Goal: Complete application form

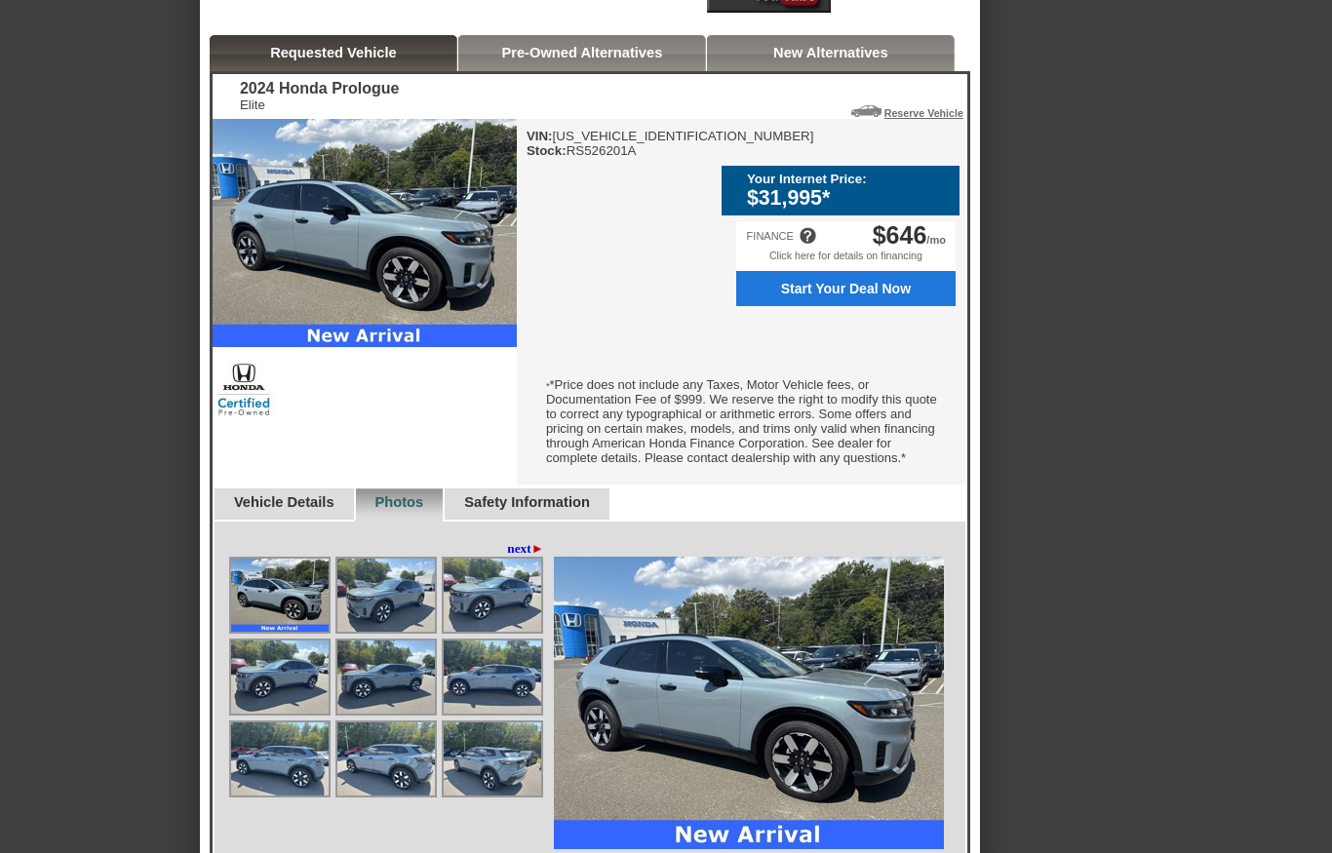
scroll to position [489, 0]
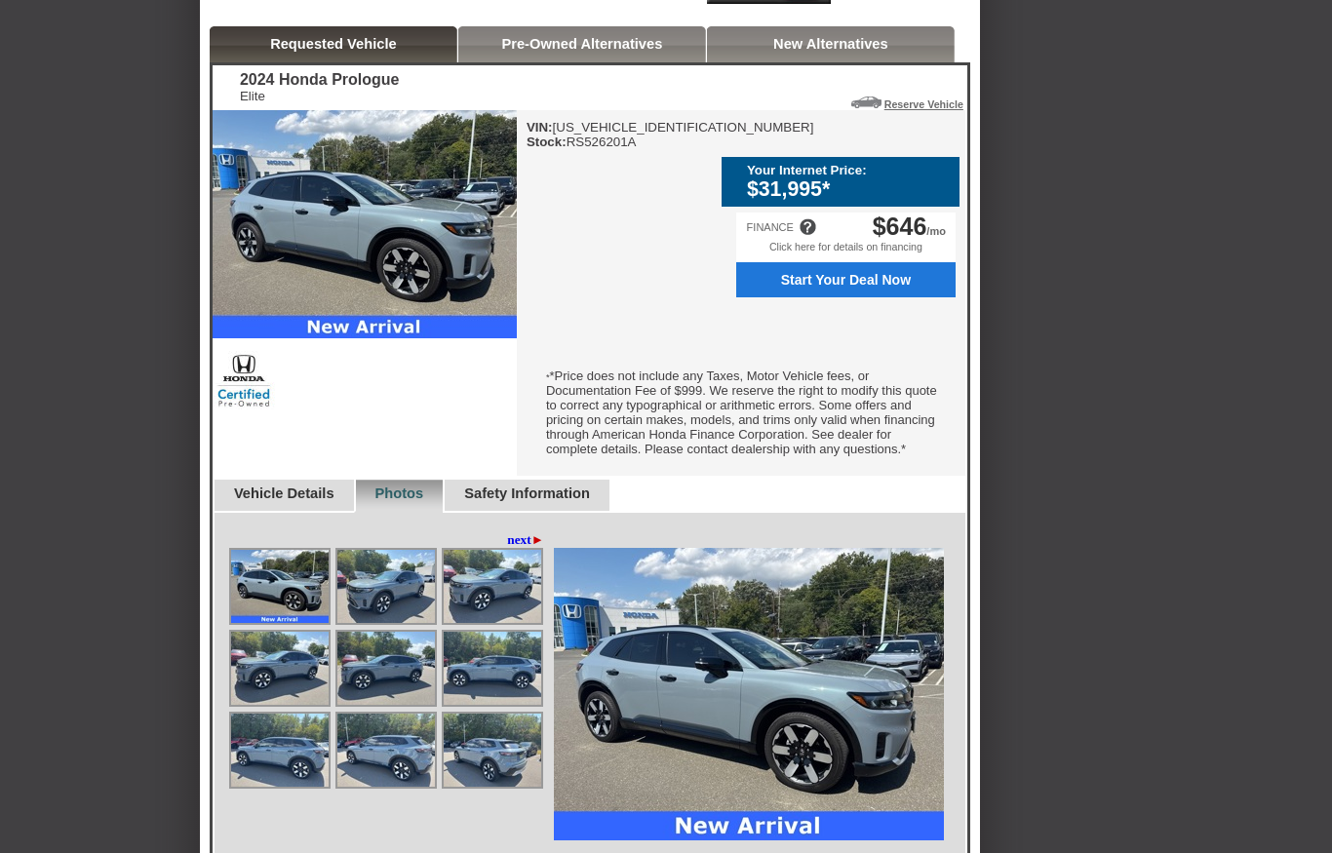
click at [285, 623] on img at bounding box center [279, 586] width 97 height 73
click at [820, 741] on img at bounding box center [749, 694] width 390 height 292
click at [823, 735] on img at bounding box center [749, 694] width 390 height 292
click at [381, 623] on img at bounding box center [385, 586] width 97 height 73
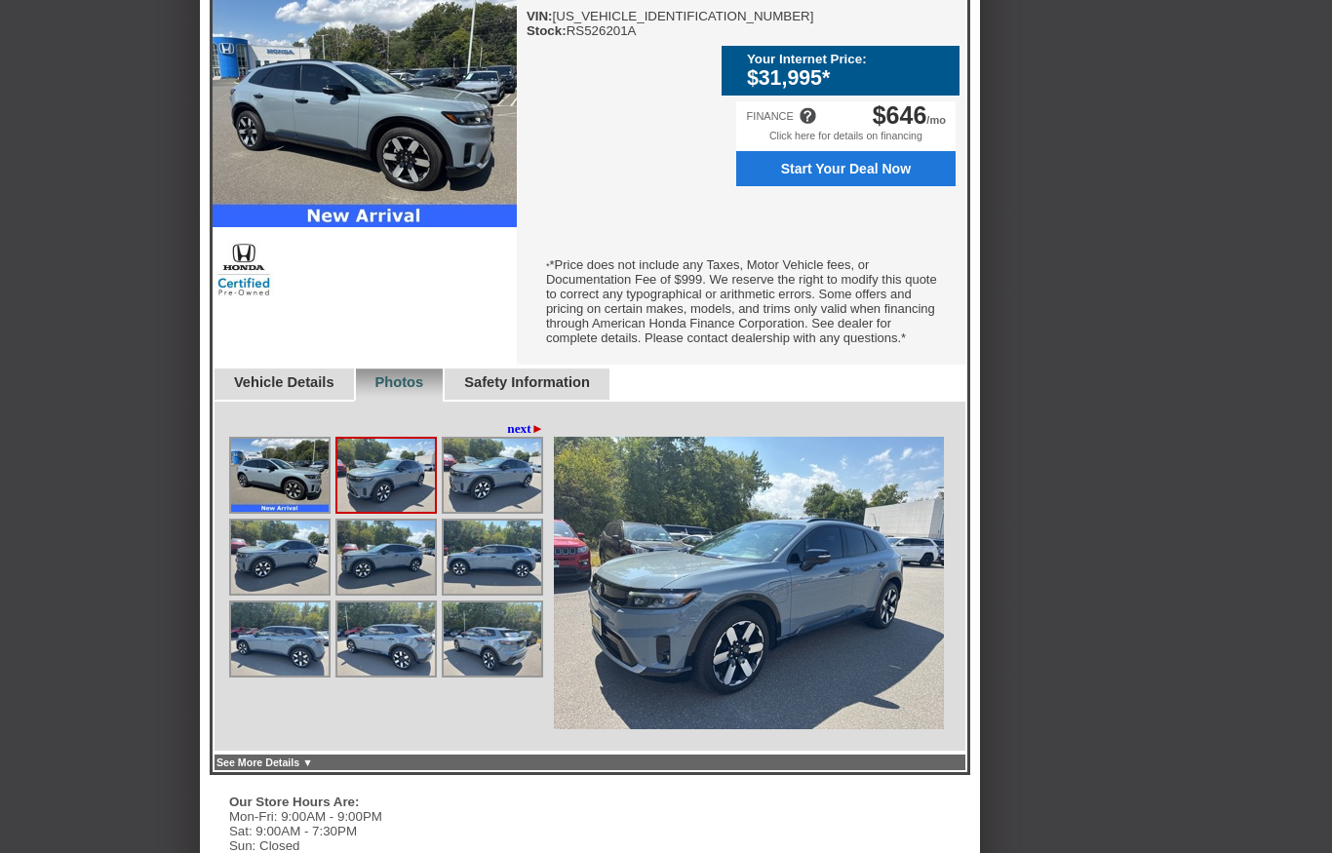
scroll to position [682, 0]
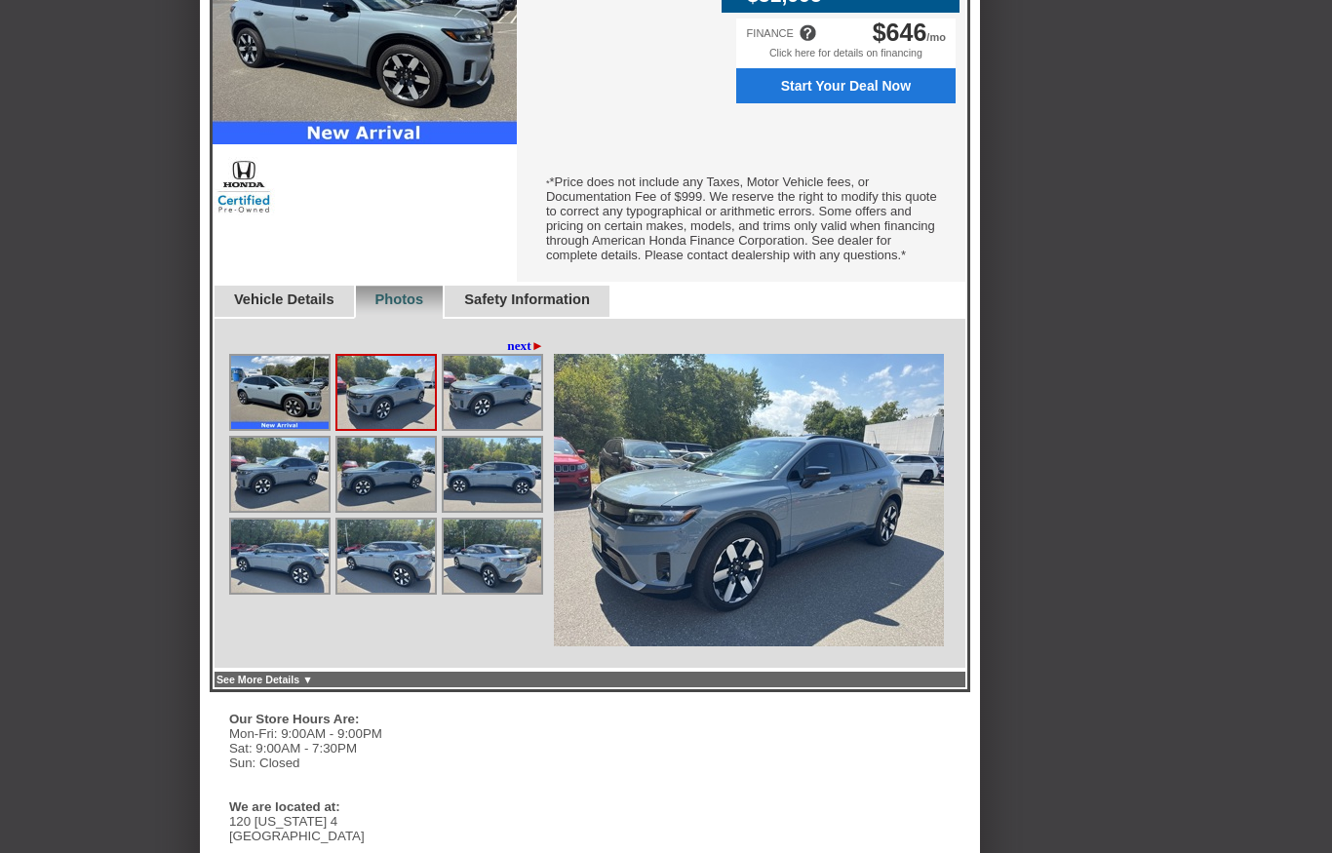
click at [374, 430] on img at bounding box center [385, 393] width 97 height 73
click at [380, 430] on img at bounding box center [385, 393] width 97 height 73
click at [394, 430] on img at bounding box center [385, 393] width 97 height 73
click at [511, 354] on link "next ►" at bounding box center [525, 346] width 37 height 16
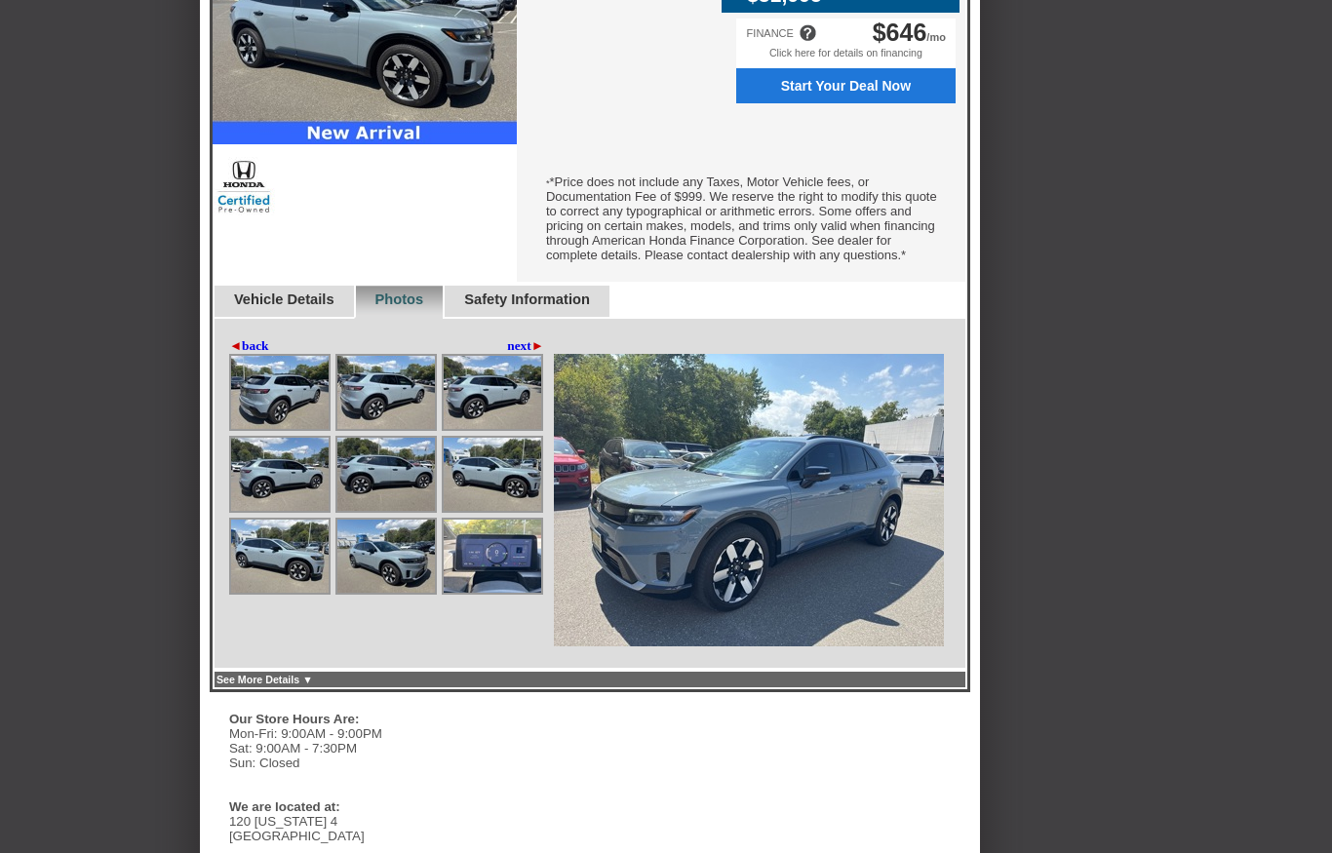
click at [511, 409] on img at bounding box center [492, 392] width 97 height 73
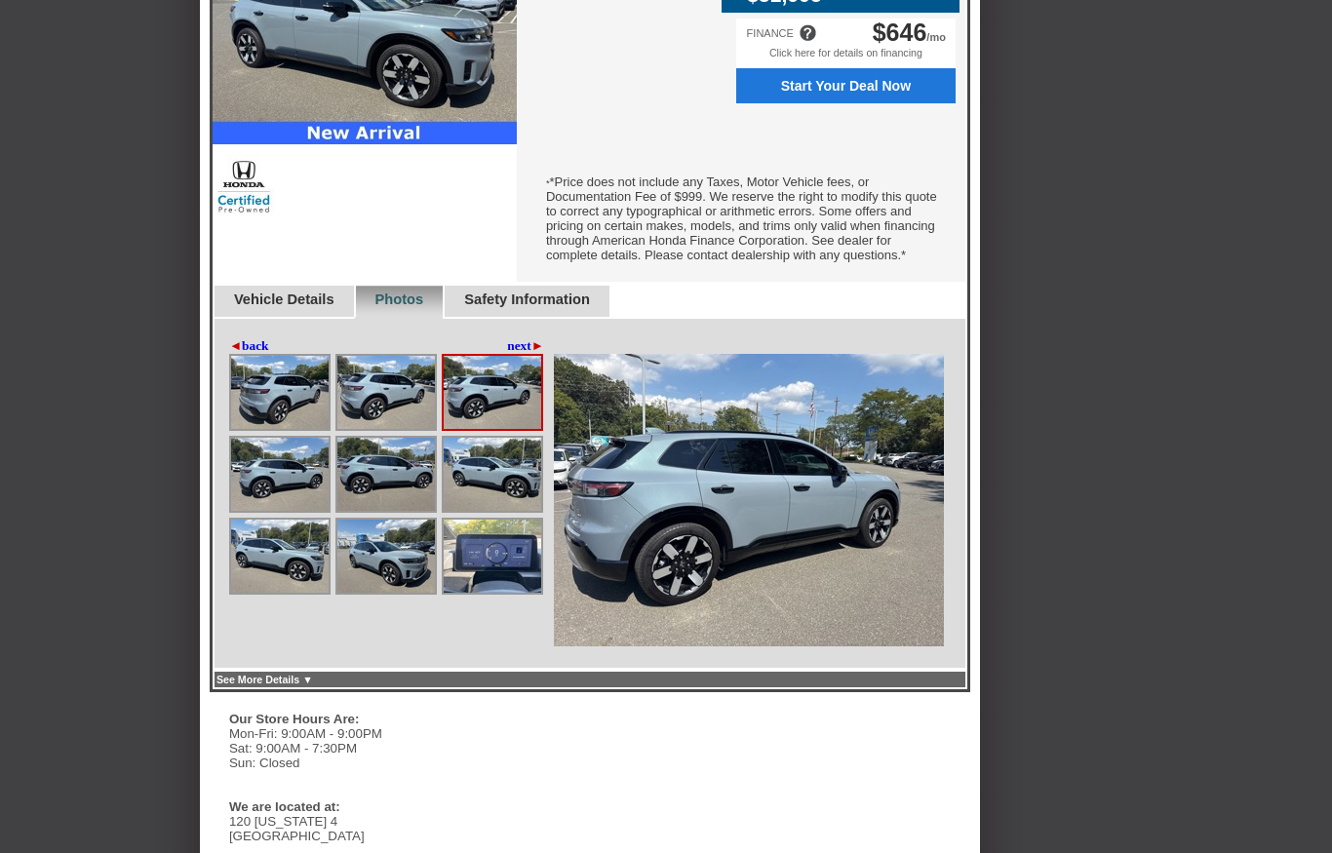
click at [514, 411] on img at bounding box center [492, 392] width 97 height 73
click at [514, 354] on link "next ►" at bounding box center [525, 346] width 37 height 16
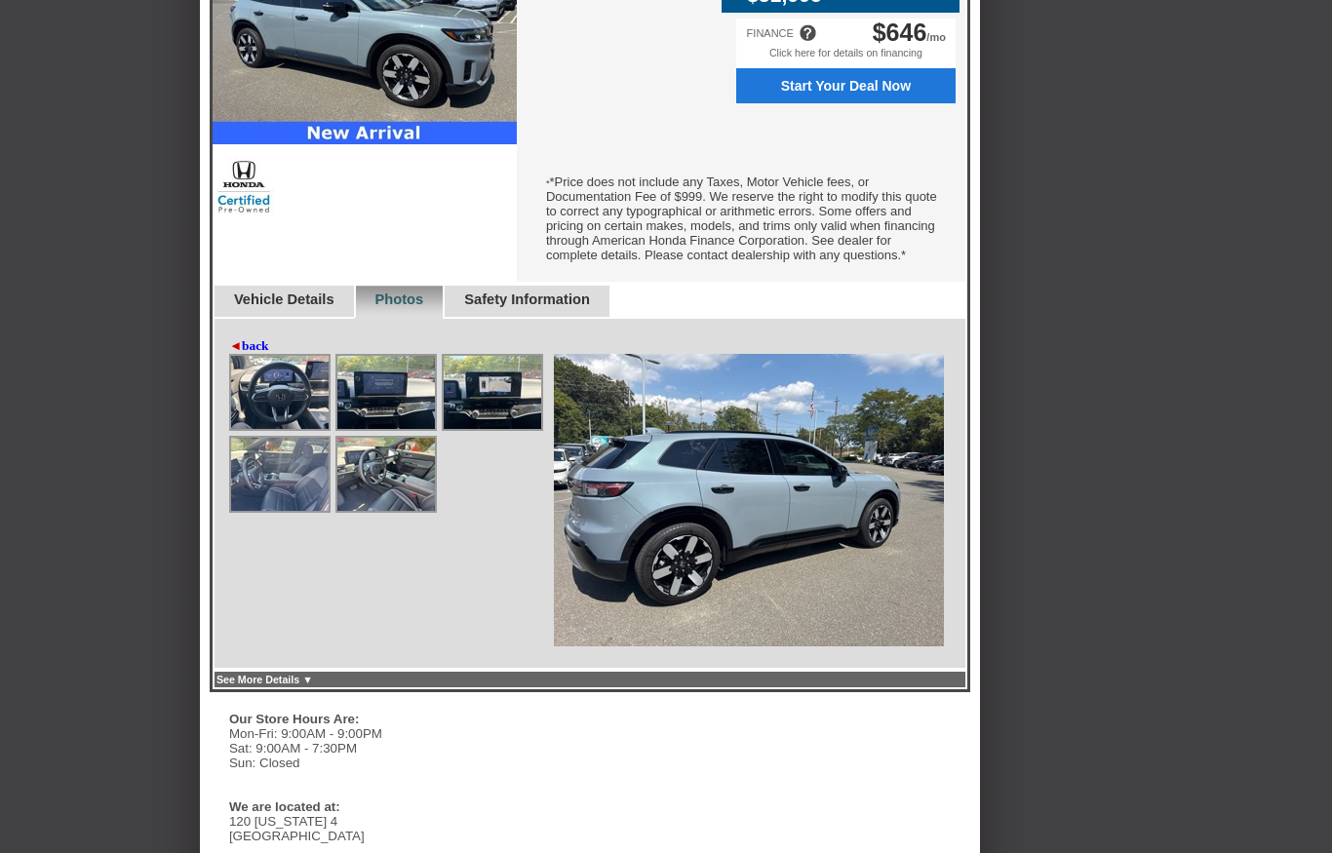
click at [370, 511] on img at bounding box center [385, 474] width 97 height 73
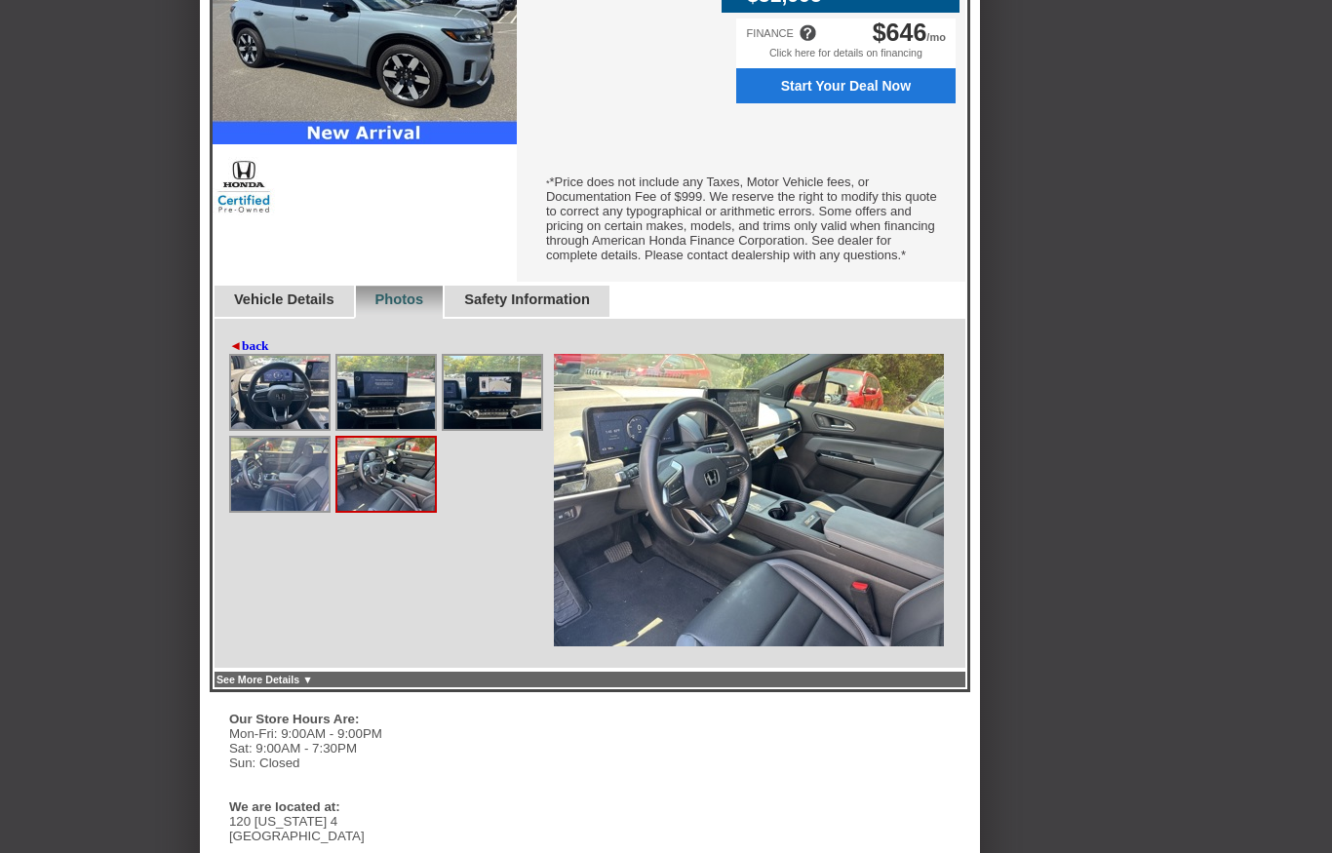
click at [375, 511] on img at bounding box center [385, 474] width 97 height 73
click at [372, 511] on img at bounding box center [385, 474] width 97 height 73
click at [251, 511] on img at bounding box center [279, 474] width 97 height 73
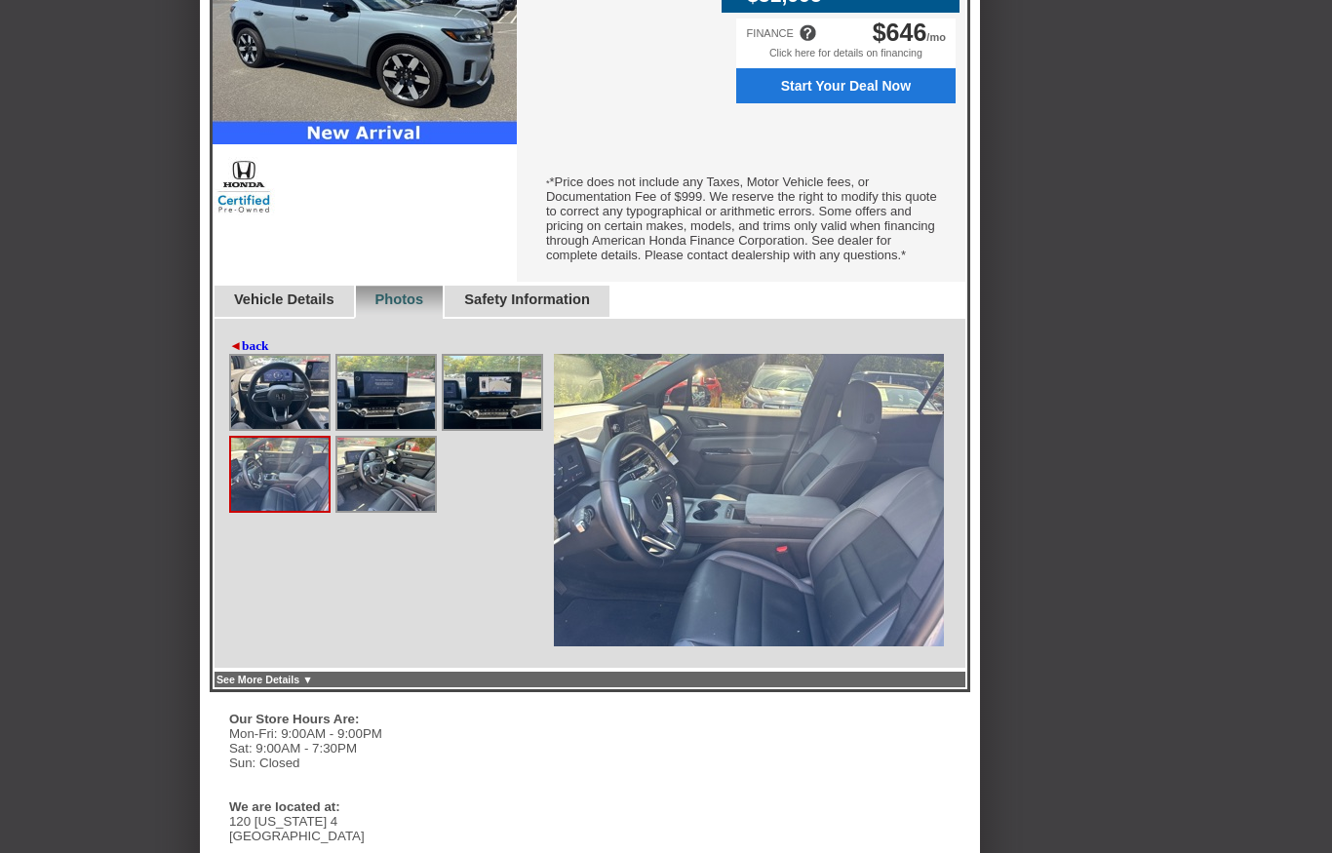
click at [261, 511] on img at bounding box center [279, 474] width 97 height 73
click at [272, 511] on img at bounding box center [279, 474] width 97 height 73
click at [513, 429] on img at bounding box center [492, 392] width 97 height 73
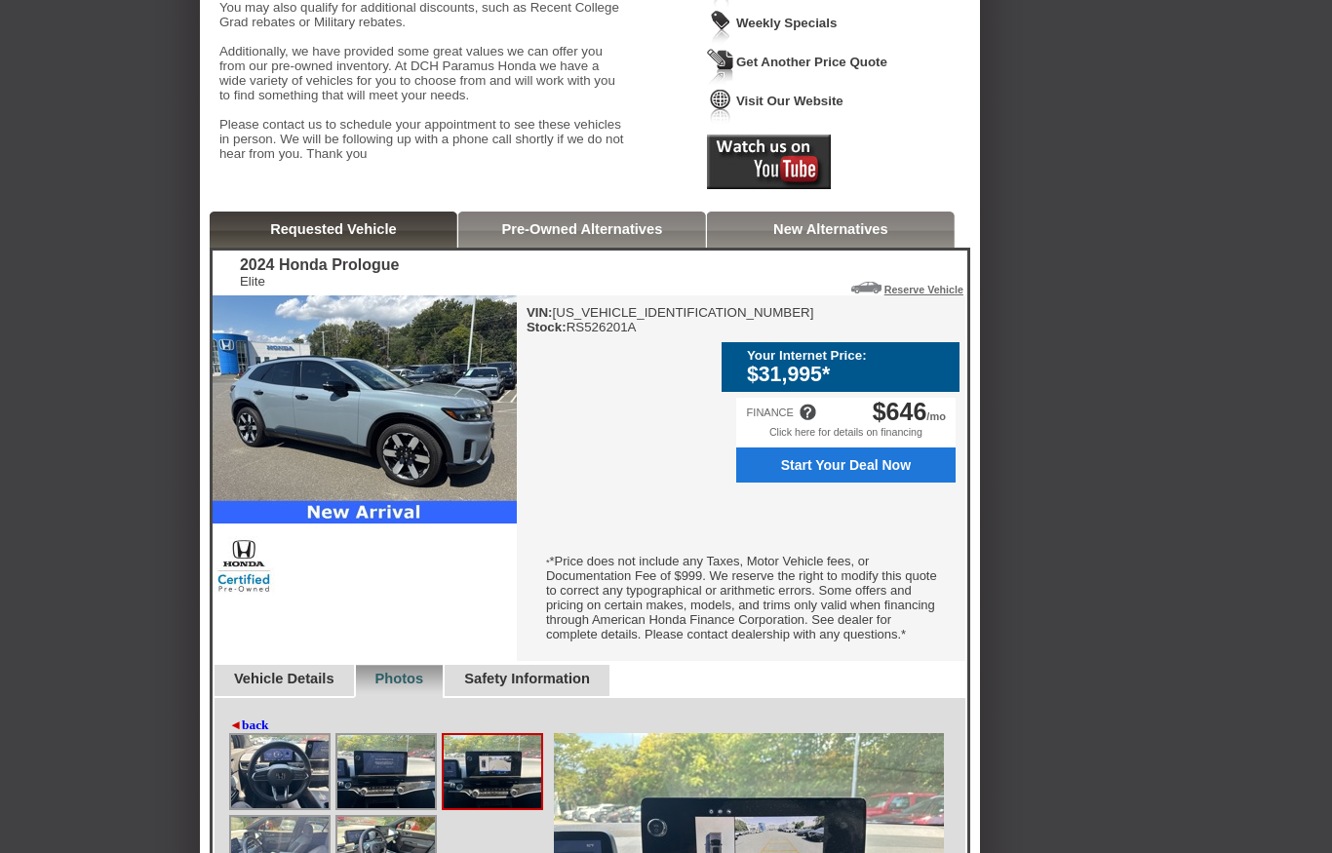
scroll to position [303, 0]
